Goal: Transaction & Acquisition: Purchase product/service

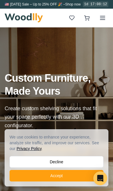
click at [69, 175] on button "Accept" at bounding box center [57, 176] width 94 height 12
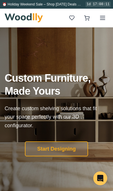
click at [102, 16] on line at bounding box center [102, 16] width 5 height 0
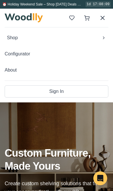
click at [104, 37] on icon at bounding box center [103, 38] width 5 height 5
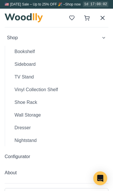
click at [34, 105] on button "Shoe Rack" at bounding box center [59, 103] width 98 height 12
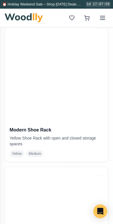
scroll to position [296, 0]
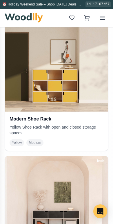
click at [74, 94] on img at bounding box center [56, 60] width 103 height 103
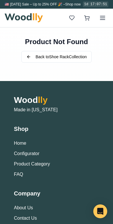
click at [72, 56] on button "Back to Shoe Rack Collection" at bounding box center [56, 57] width 70 height 12
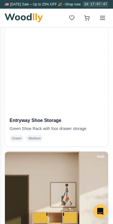
scroll to position [153, 0]
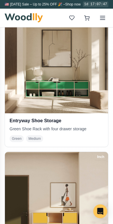
click at [66, 77] on img at bounding box center [56, 62] width 103 height 103
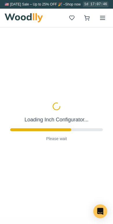
type input "67"
type input "2"
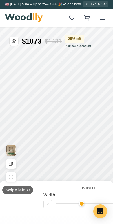
click at [79, 191] on input "range" at bounding box center [87, 204] width 65 height 2
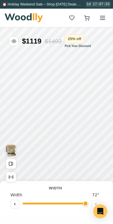
click at [76, 191] on input "range" at bounding box center [55, 204] width 65 height 2
click at [69, 191] on input "range" at bounding box center [55, 204] width 65 height 2
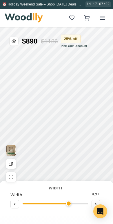
click at [18, 191] on button at bounding box center [14, 204] width 9 height 9
type input "56"
